Goal: Use online tool/utility: Utilize a website feature to perform a specific function

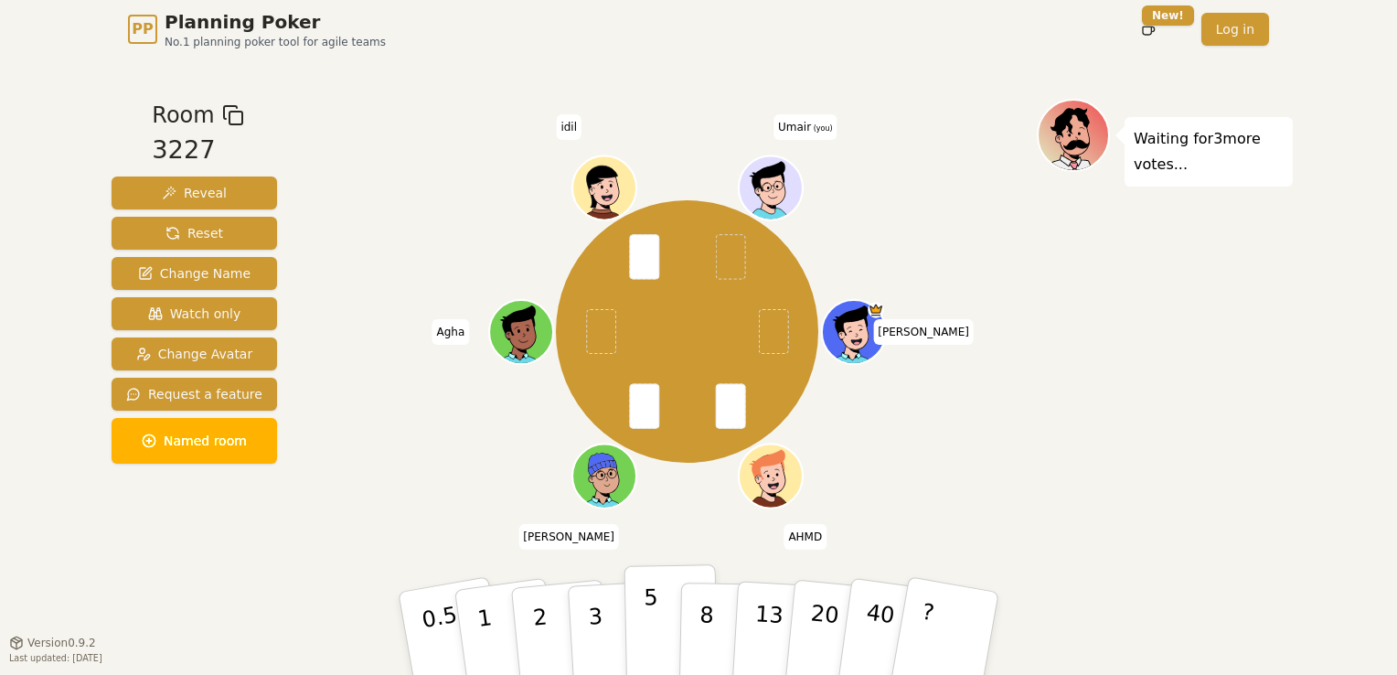
click at [652, 607] on p "5" at bounding box center [652, 633] width 16 height 99
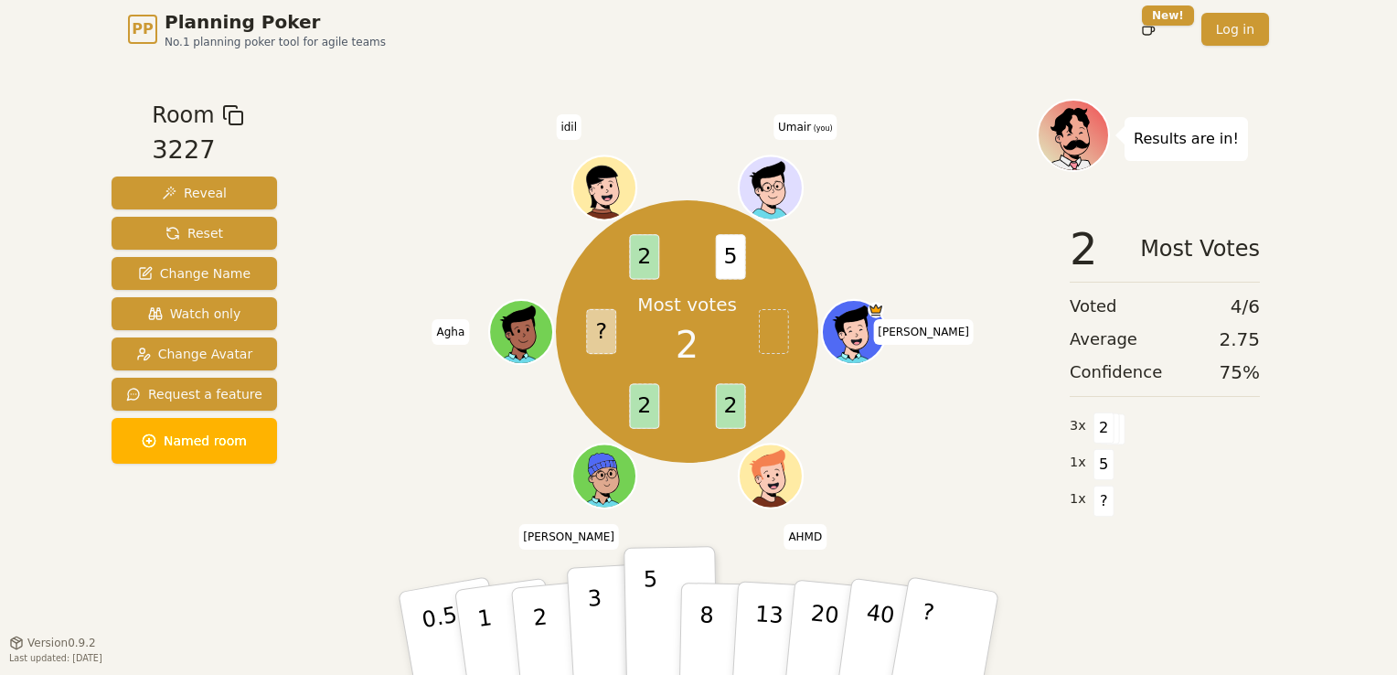
click at [603, 610] on button "3" at bounding box center [617, 633] width 100 height 143
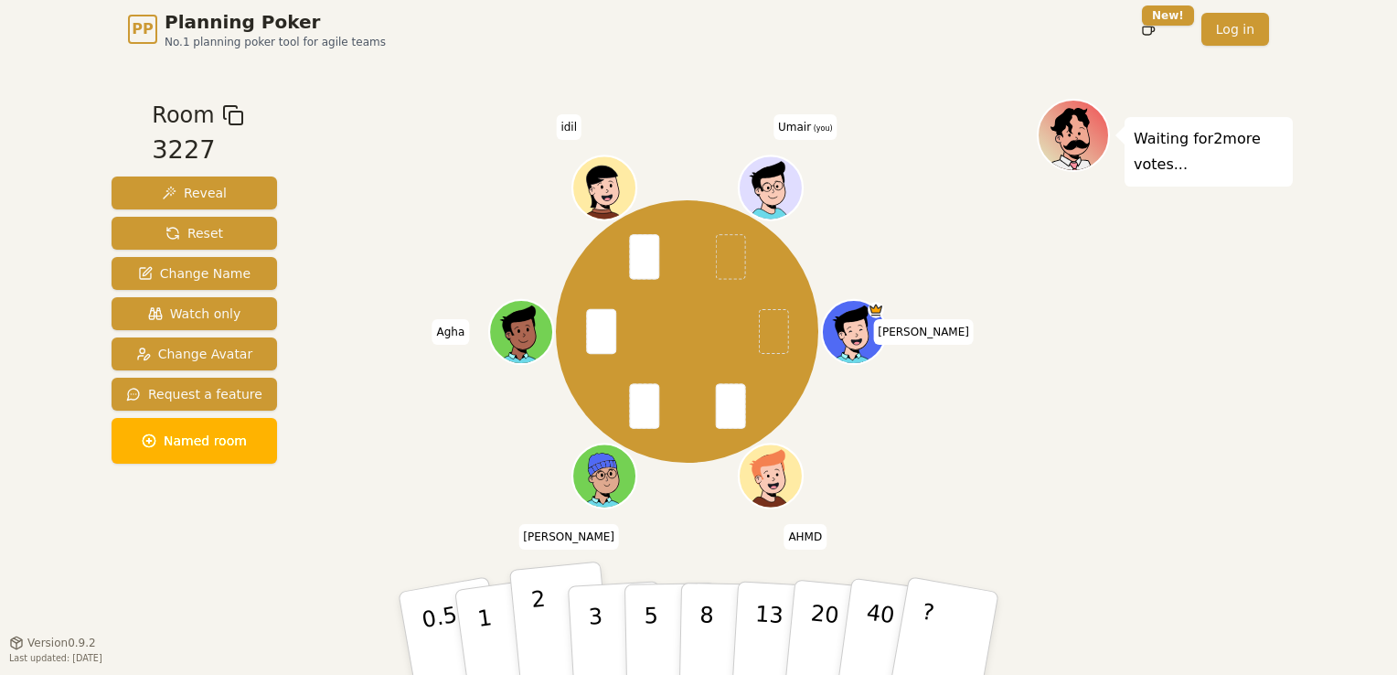
click at [539, 624] on p "2" at bounding box center [542, 636] width 24 height 100
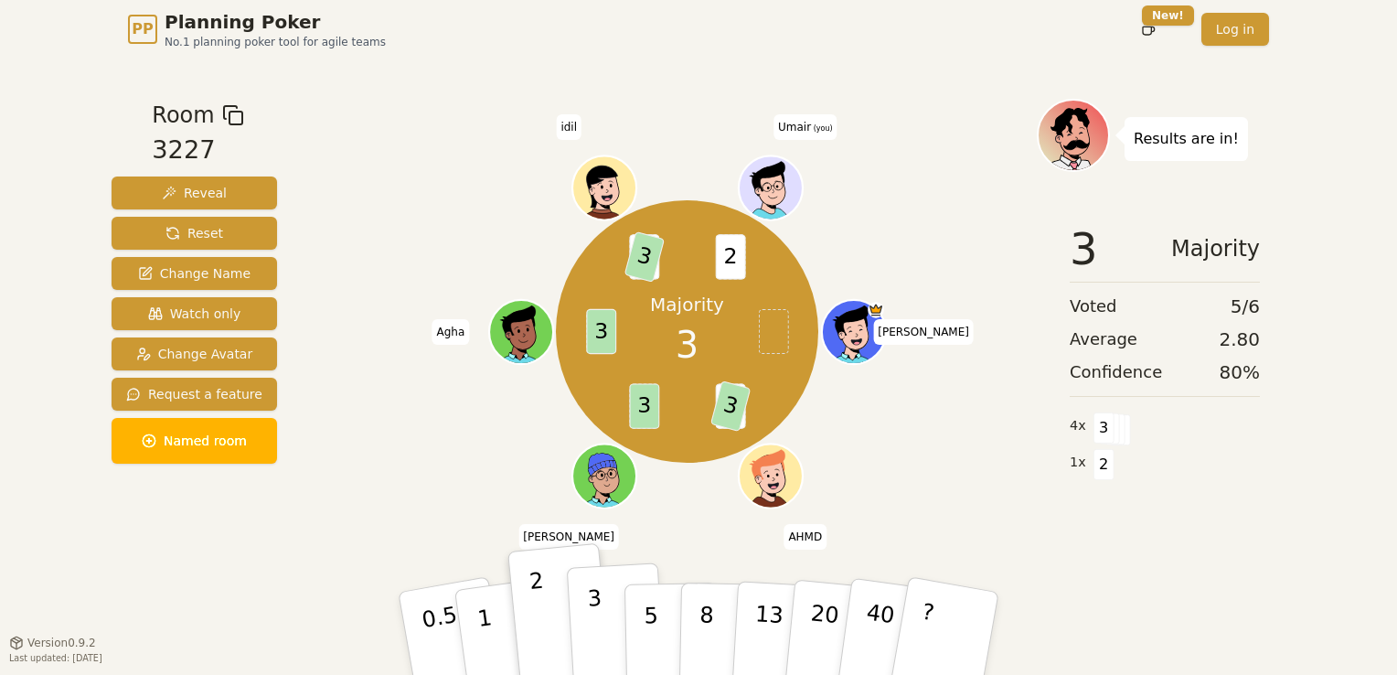
click at [595, 624] on p "3" at bounding box center [597, 635] width 20 height 100
